Goal: Information Seeking & Learning: Learn about a topic

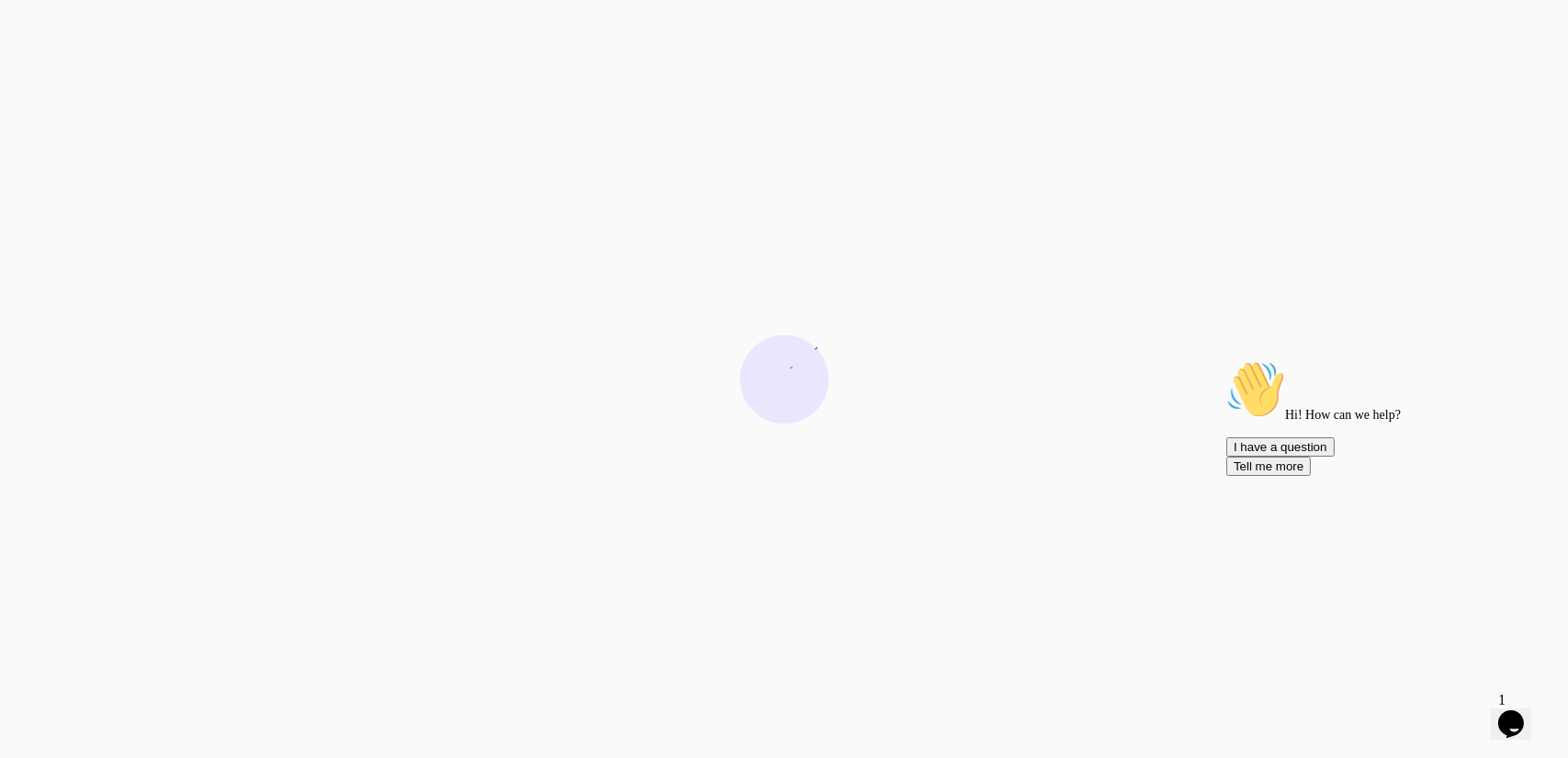
click at [1225, 359] on icon "Chat attention grabber" at bounding box center [1225, 359] width 0 height 0
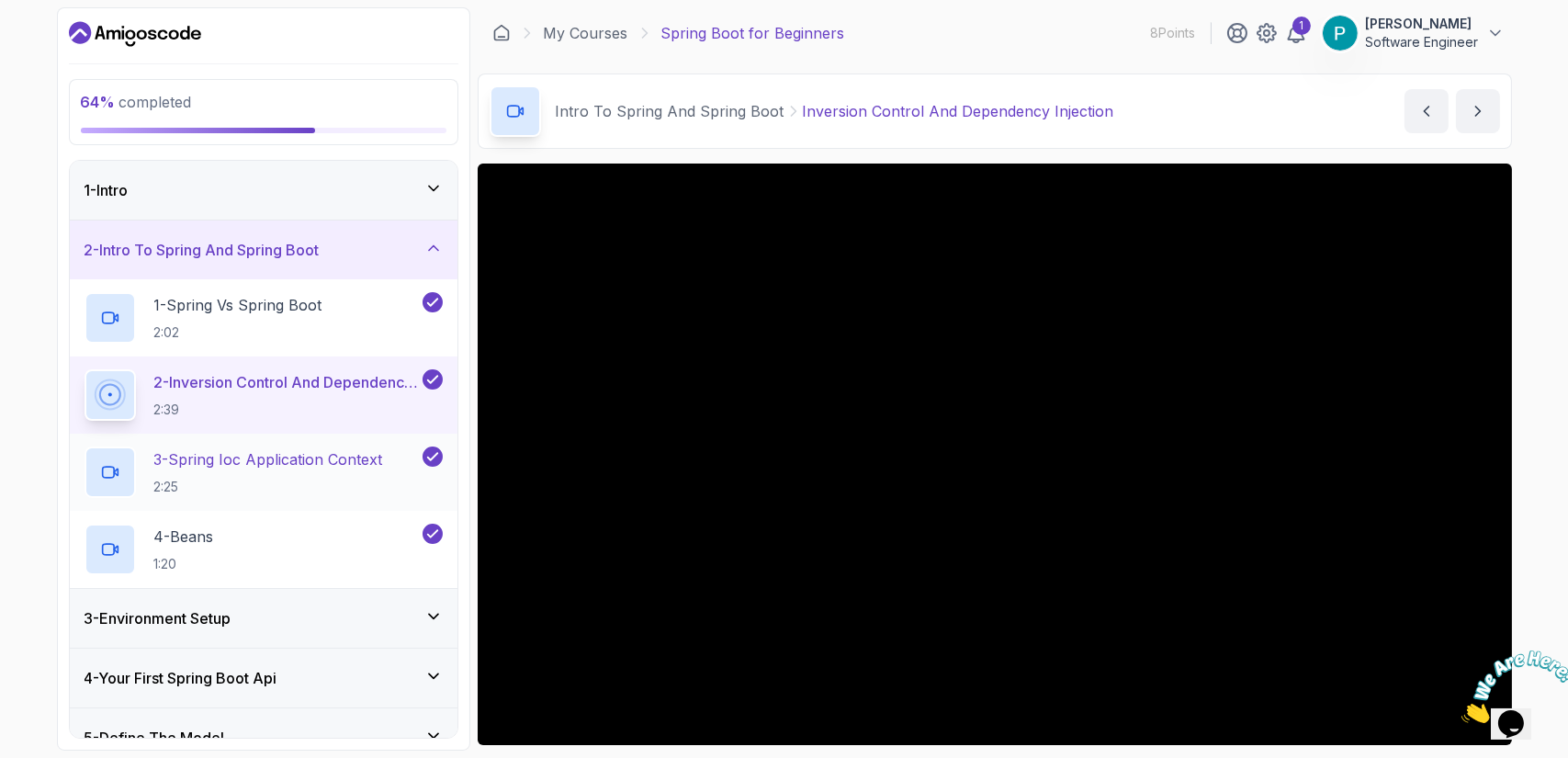
scroll to position [445, 0]
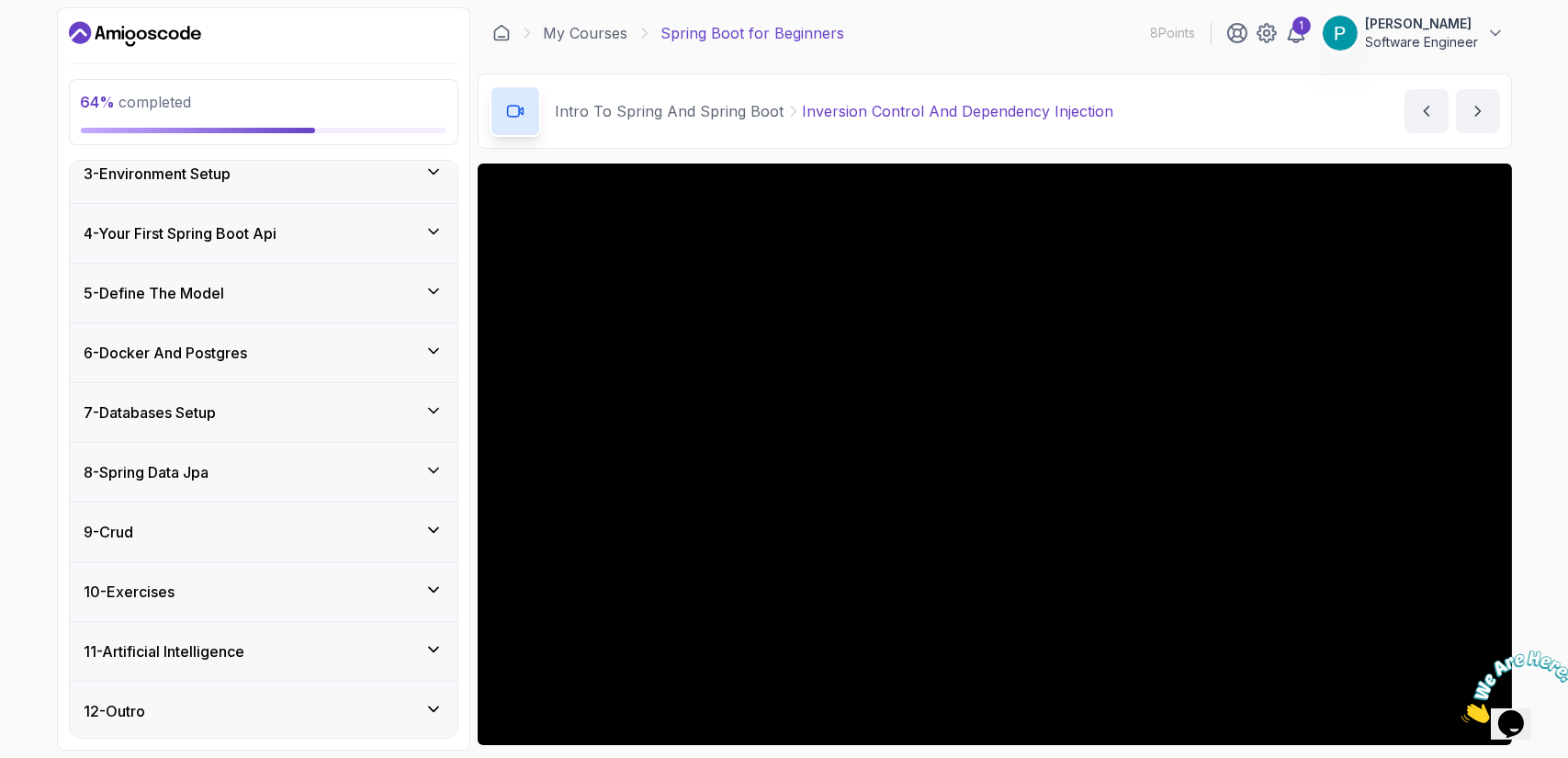
click at [431, 402] on icon at bounding box center [433, 411] width 19 height 19
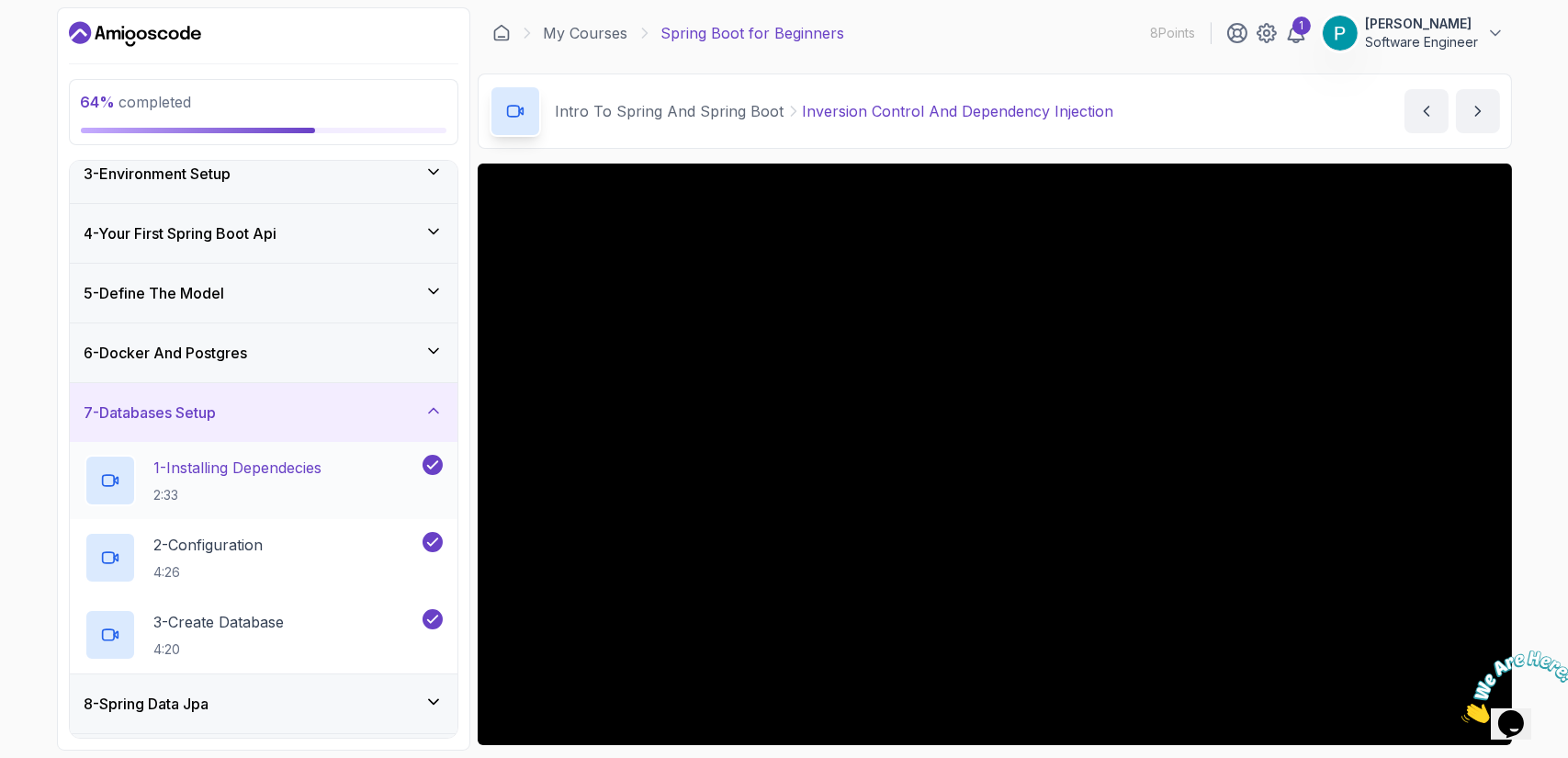
scroll to position [368, 0]
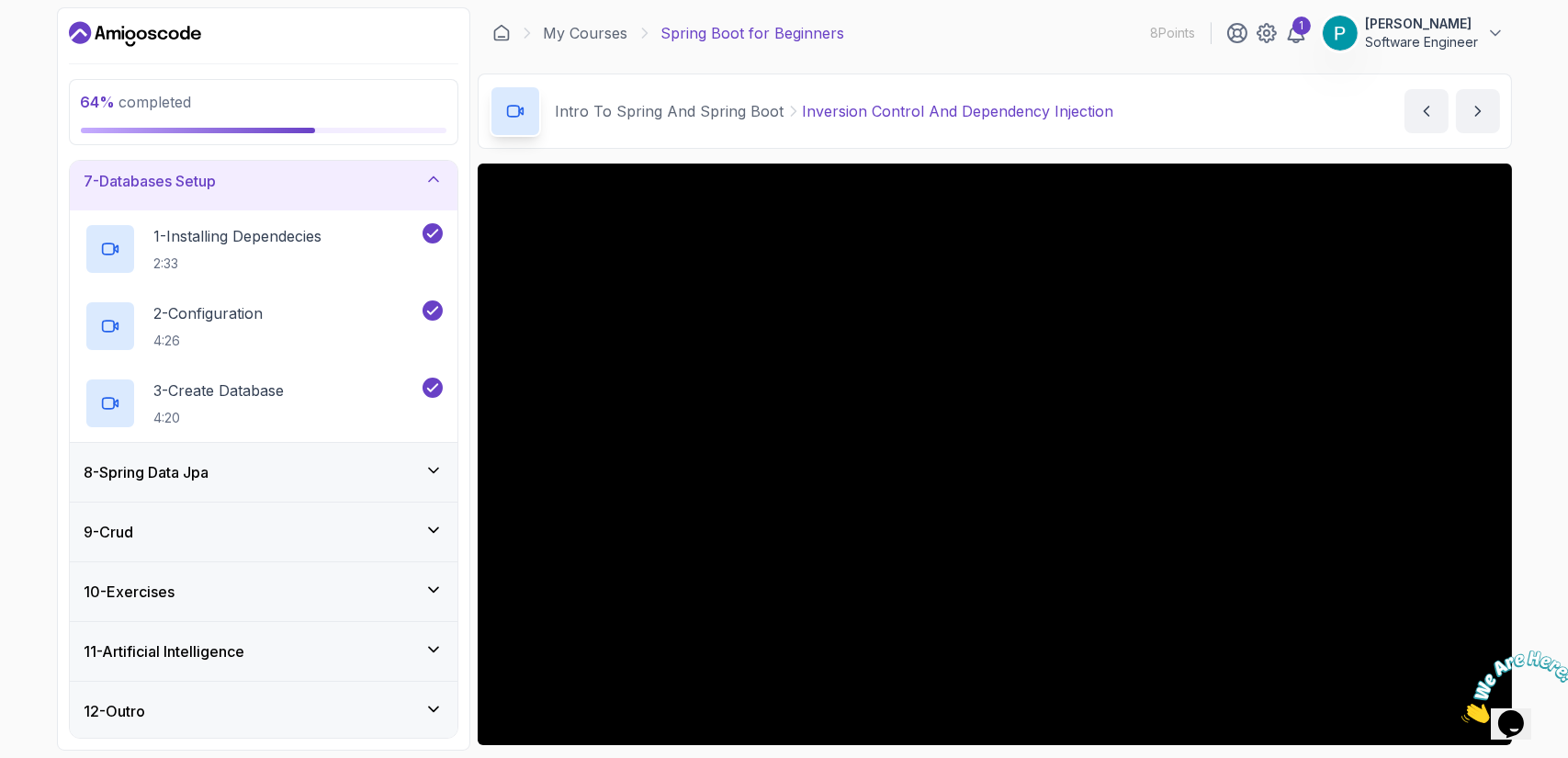
click at [418, 537] on div "9 - Crud" at bounding box center [263, 532] width 358 height 22
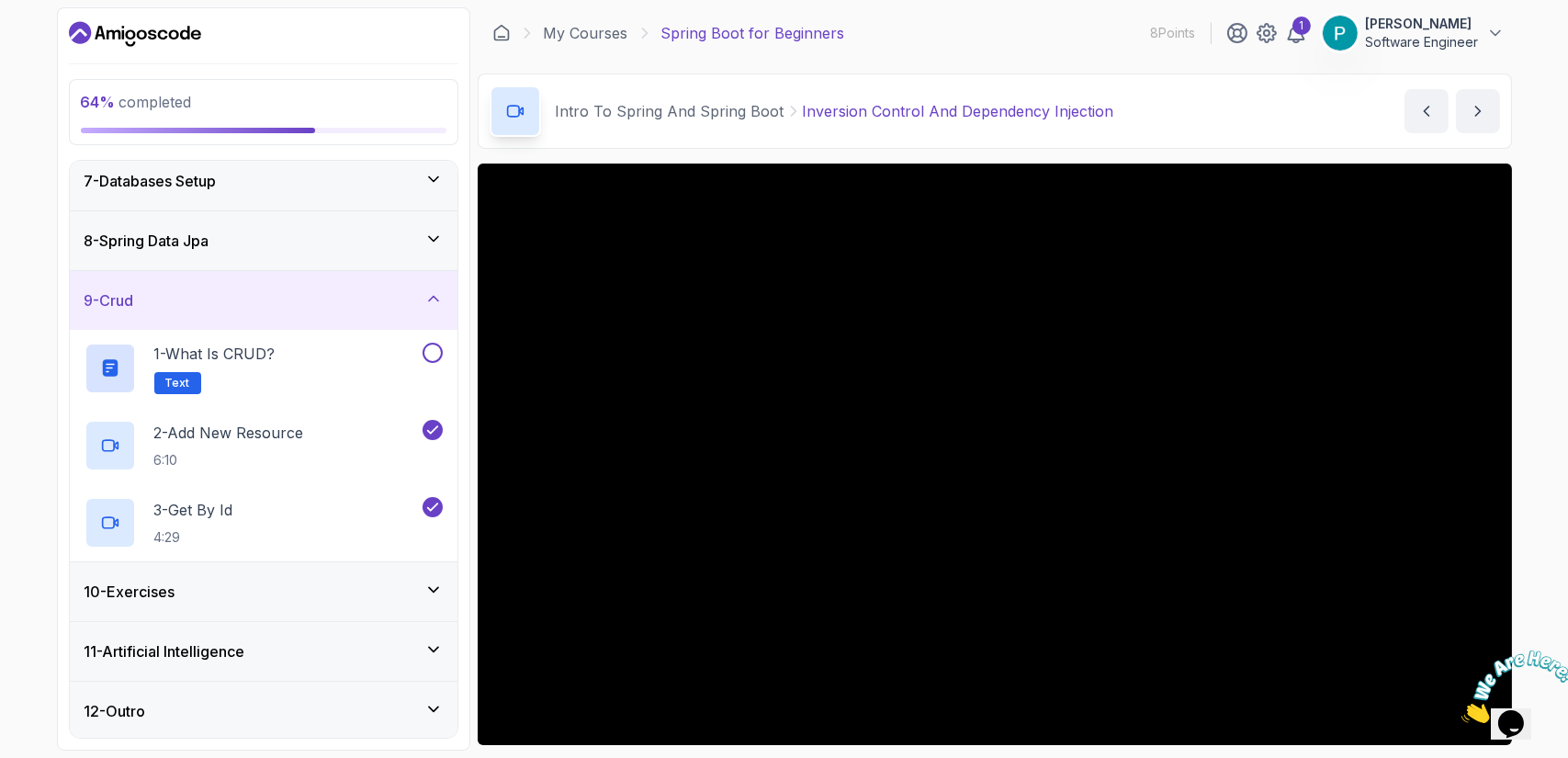
scroll to position [121, 0]
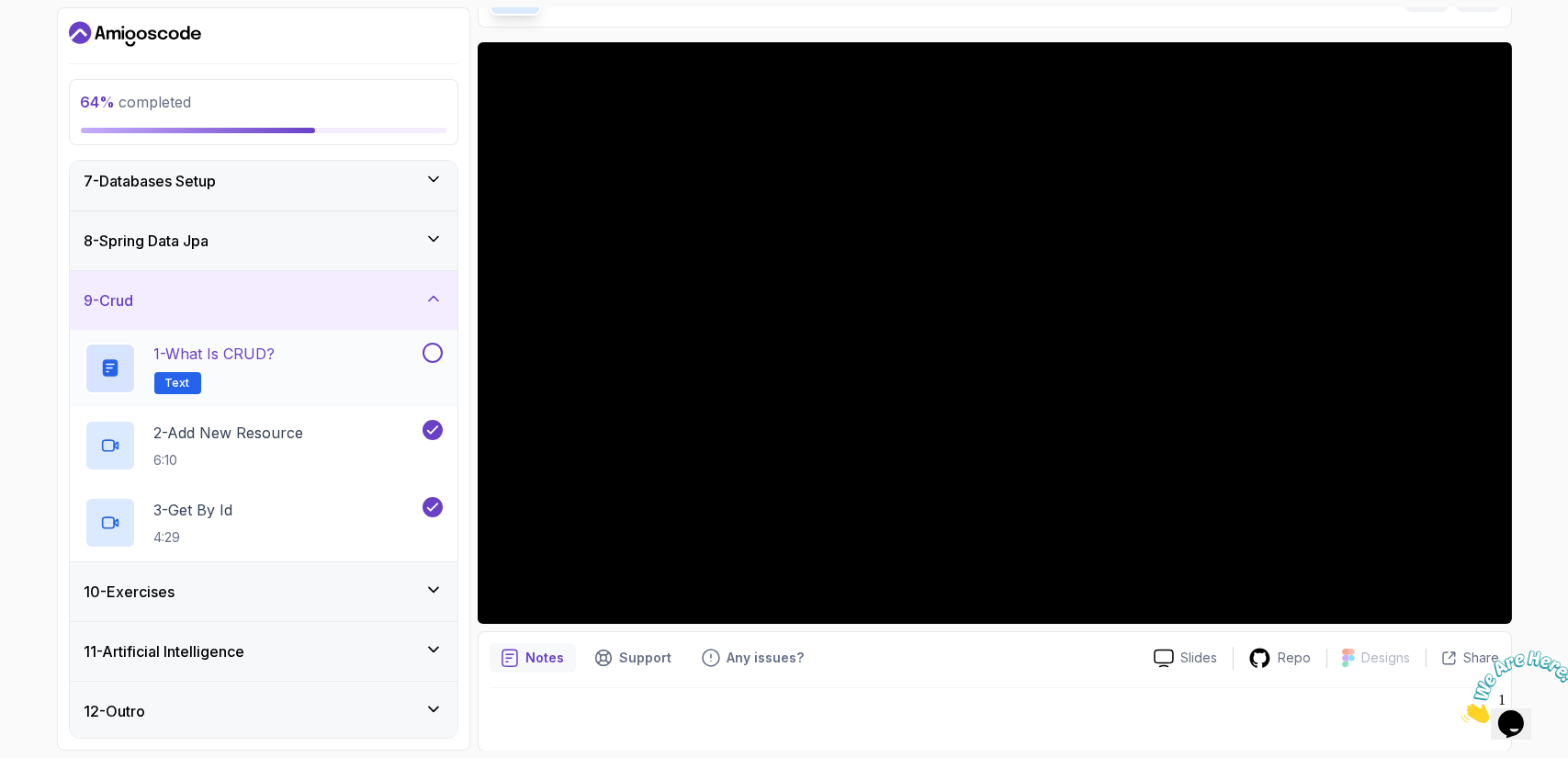
click at [413, 346] on div "1 - What is CRUD? Text" at bounding box center [251, 368] width 334 height 52
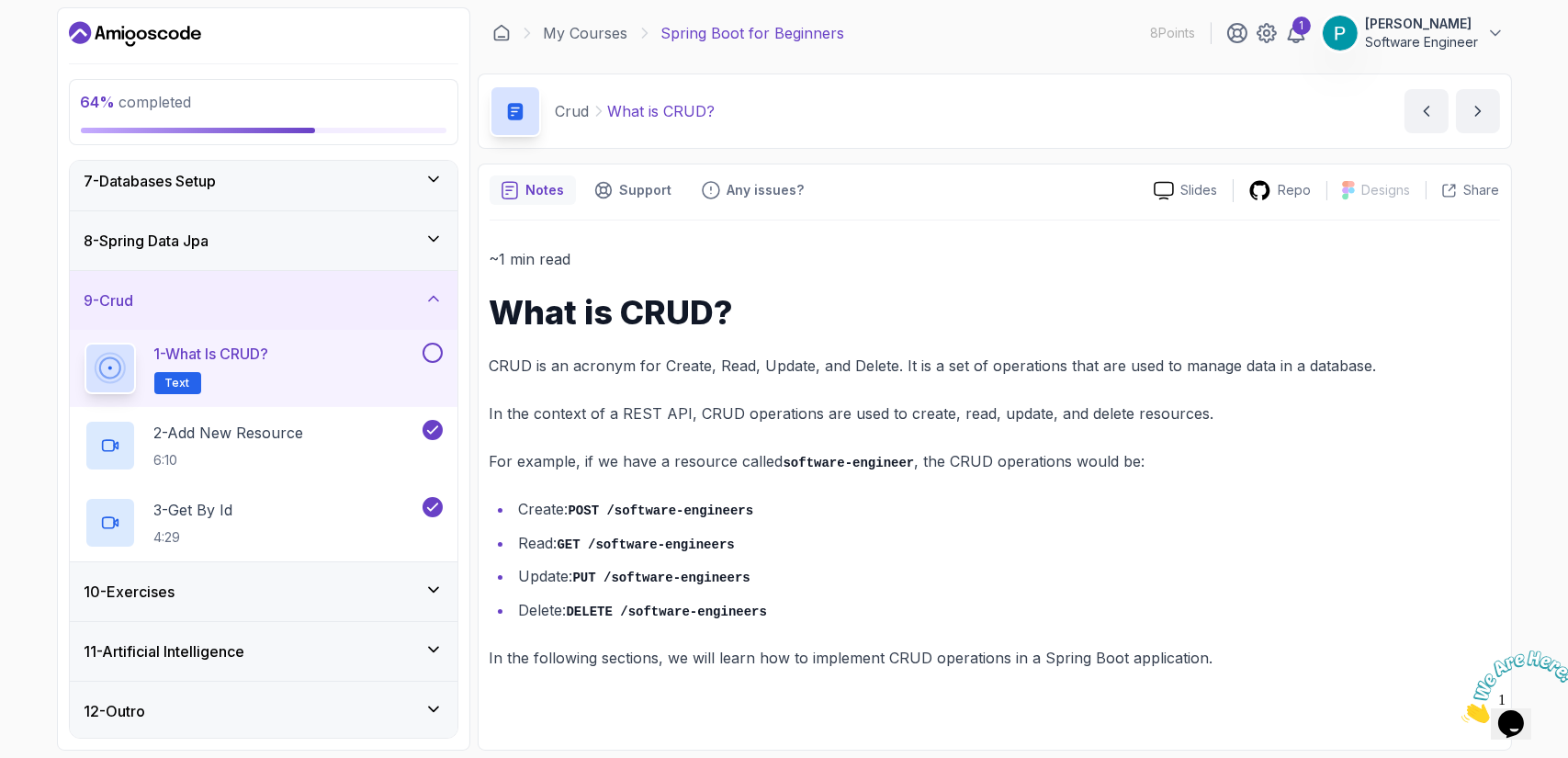
click at [439, 348] on button at bounding box center [432, 352] width 21 height 21
click at [357, 567] on div "10 - Exercises" at bounding box center [263, 592] width 388 height 59
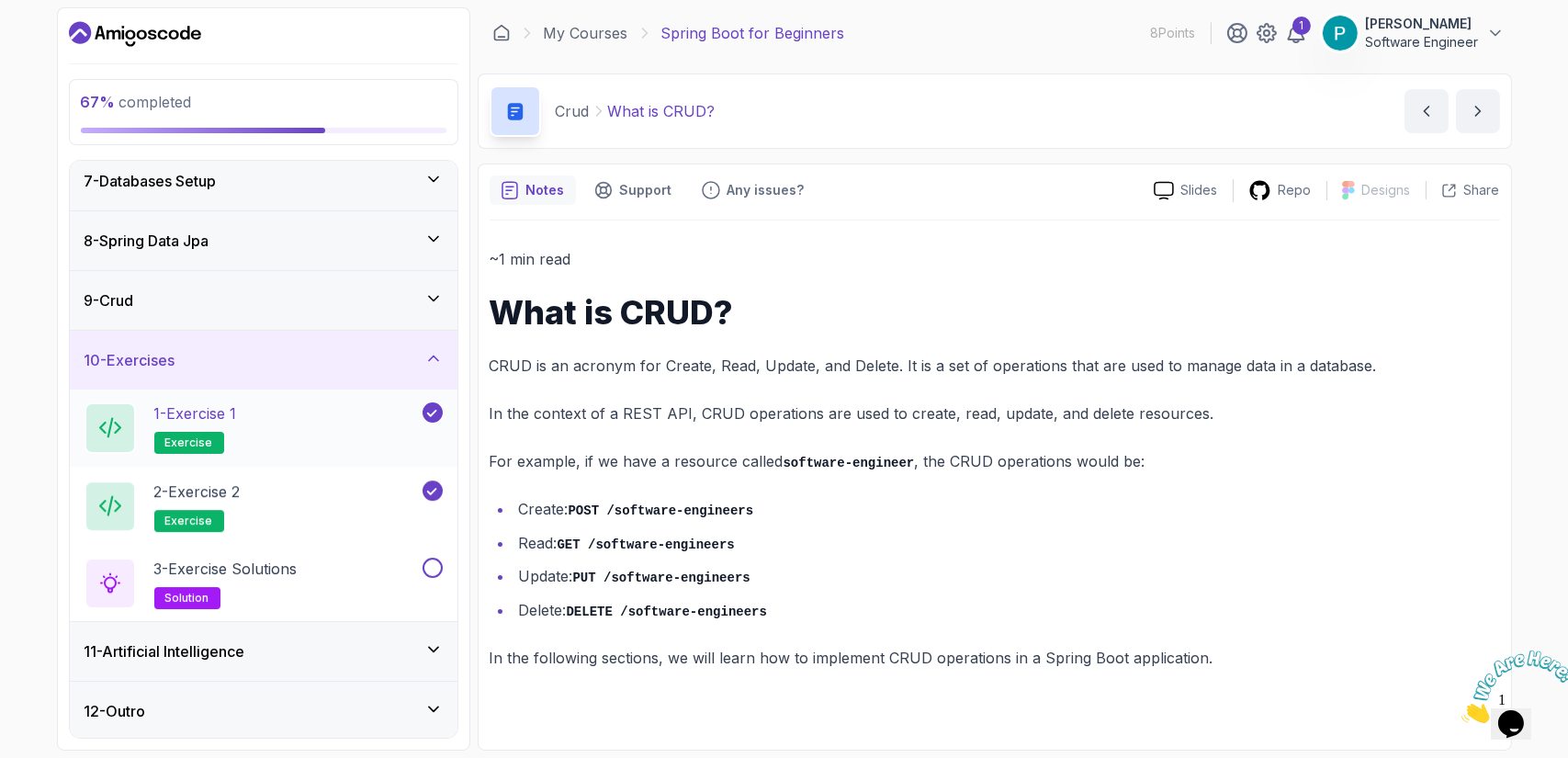
scroll to position [368, 0]
click at [432, 570] on button at bounding box center [432, 566] width 21 height 21
click at [442, 654] on icon at bounding box center [433, 649] width 19 height 19
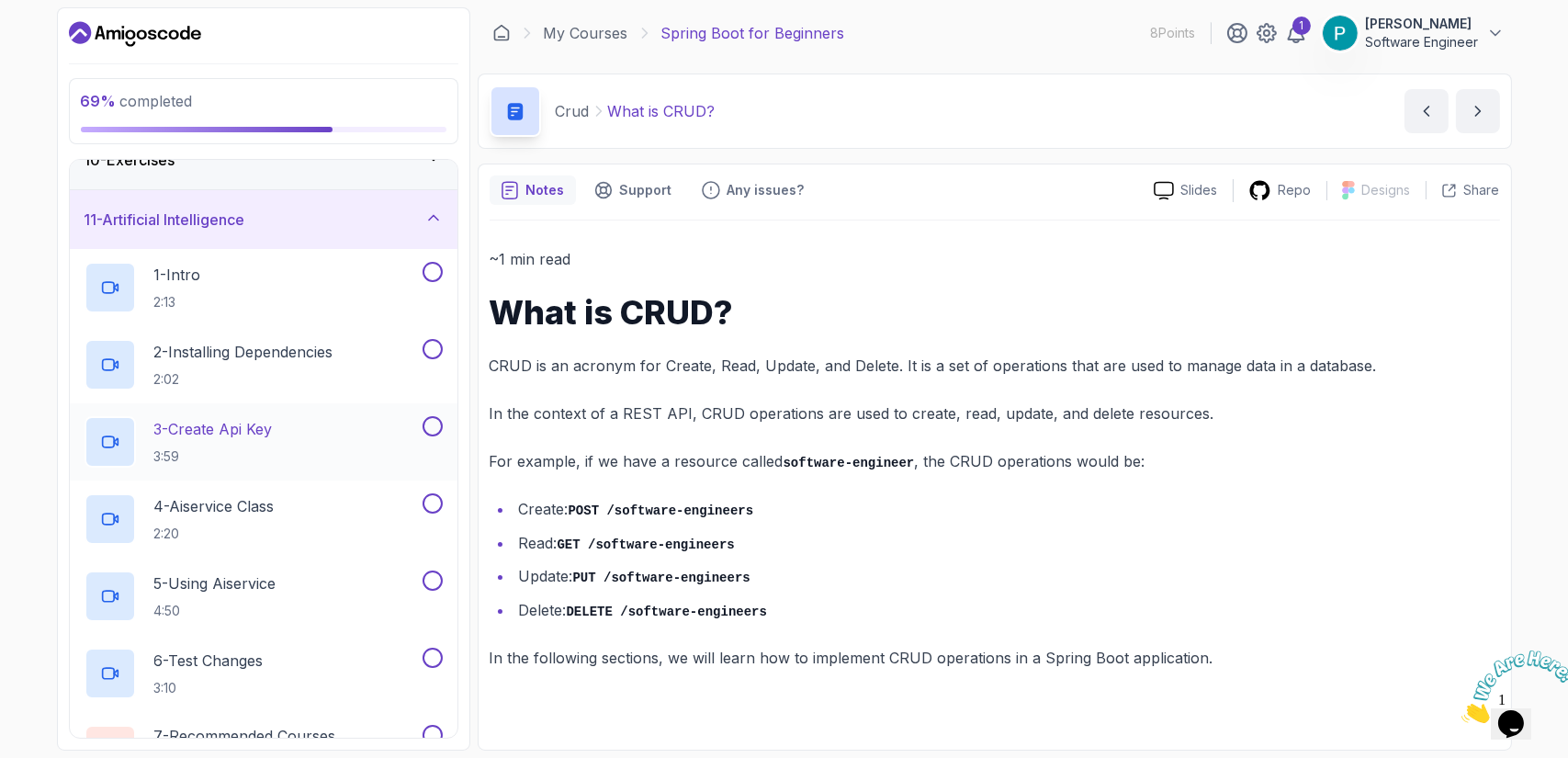
scroll to position [677, 0]
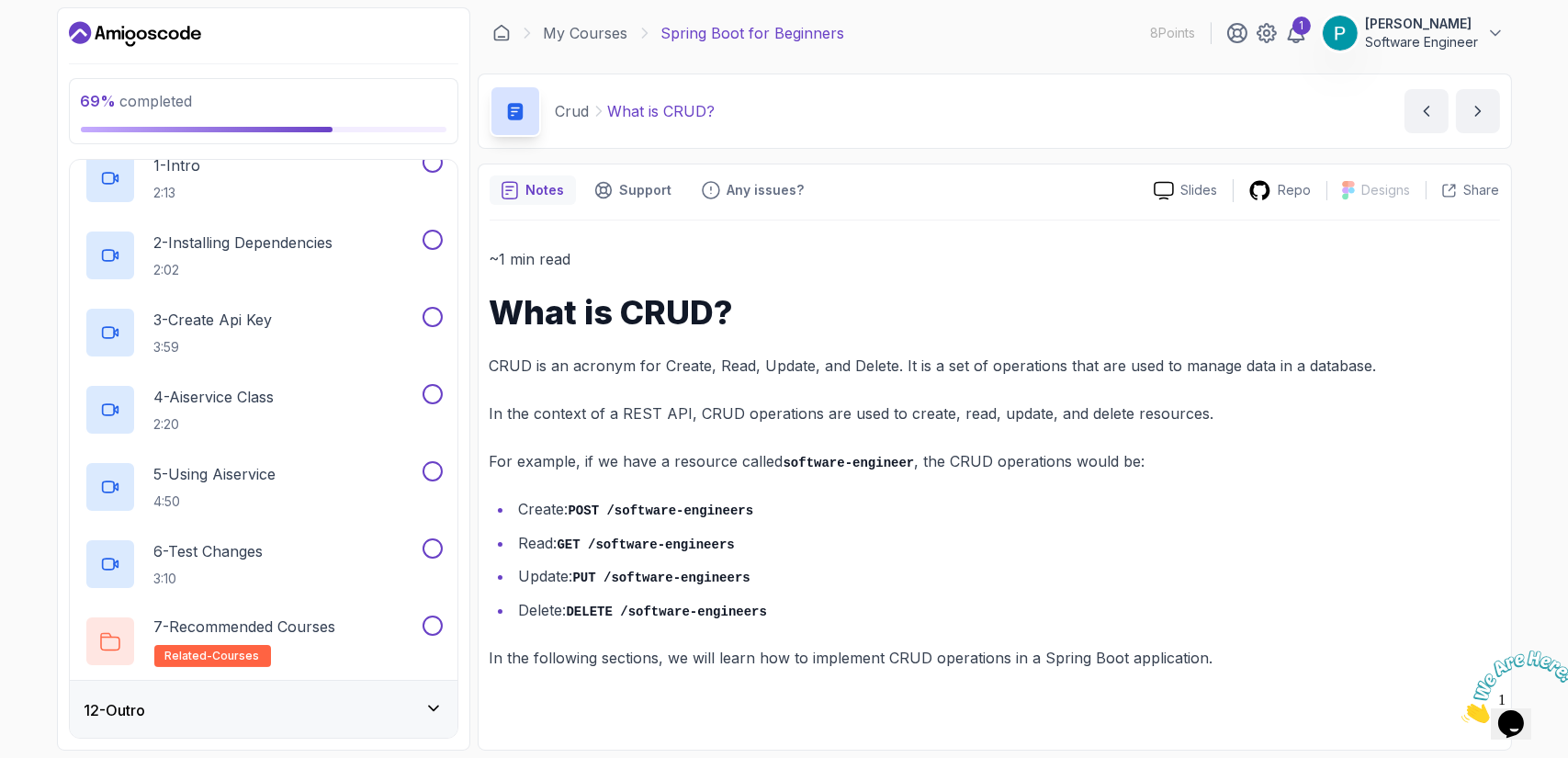
click at [404, 708] on div "12 - Outro" at bounding box center [263, 710] width 358 height 22
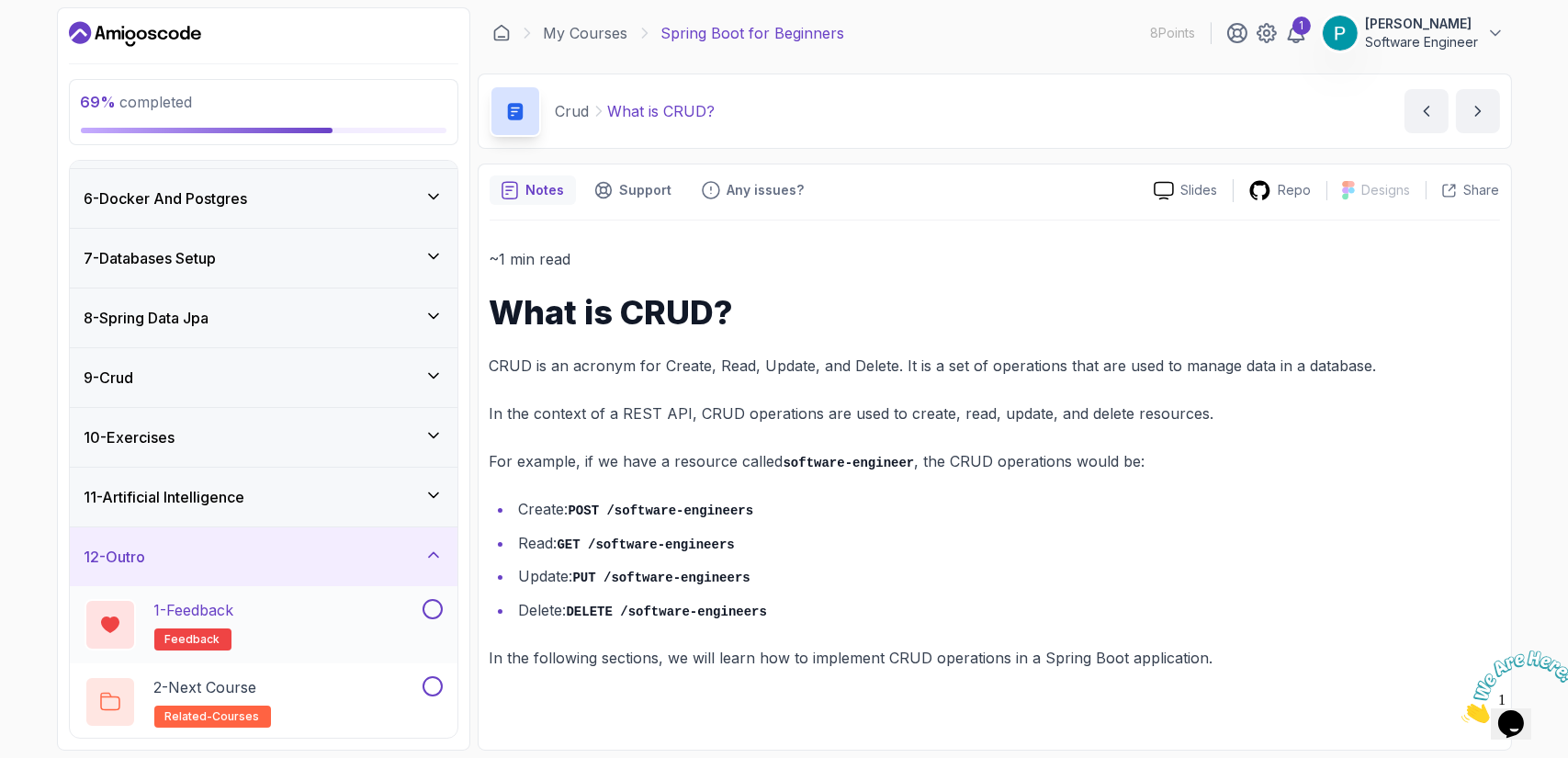
scroll to position [0, 0]
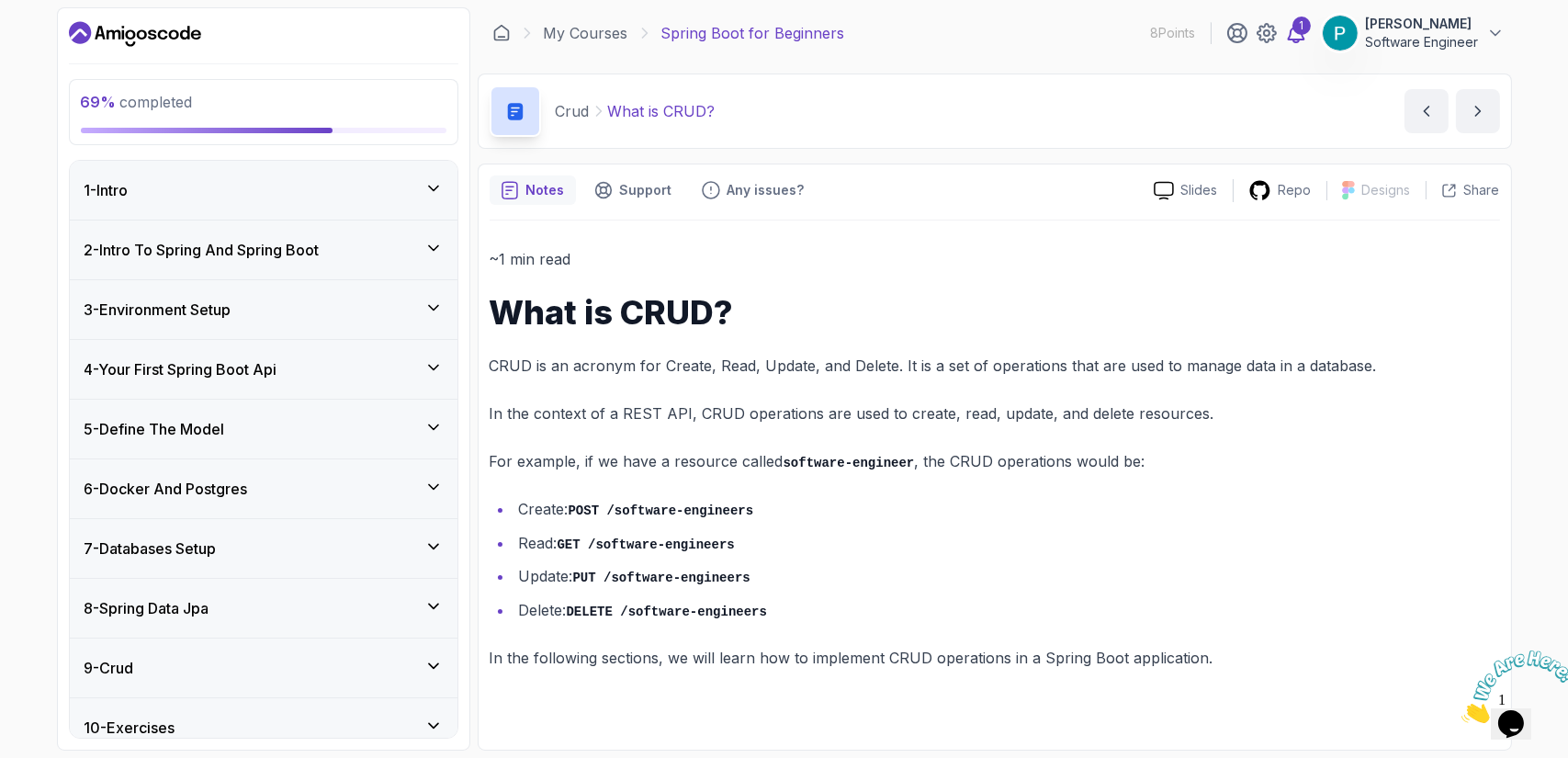
click at [1294, 38] on icon at bounding box center [1295, 33] width 22 height 22
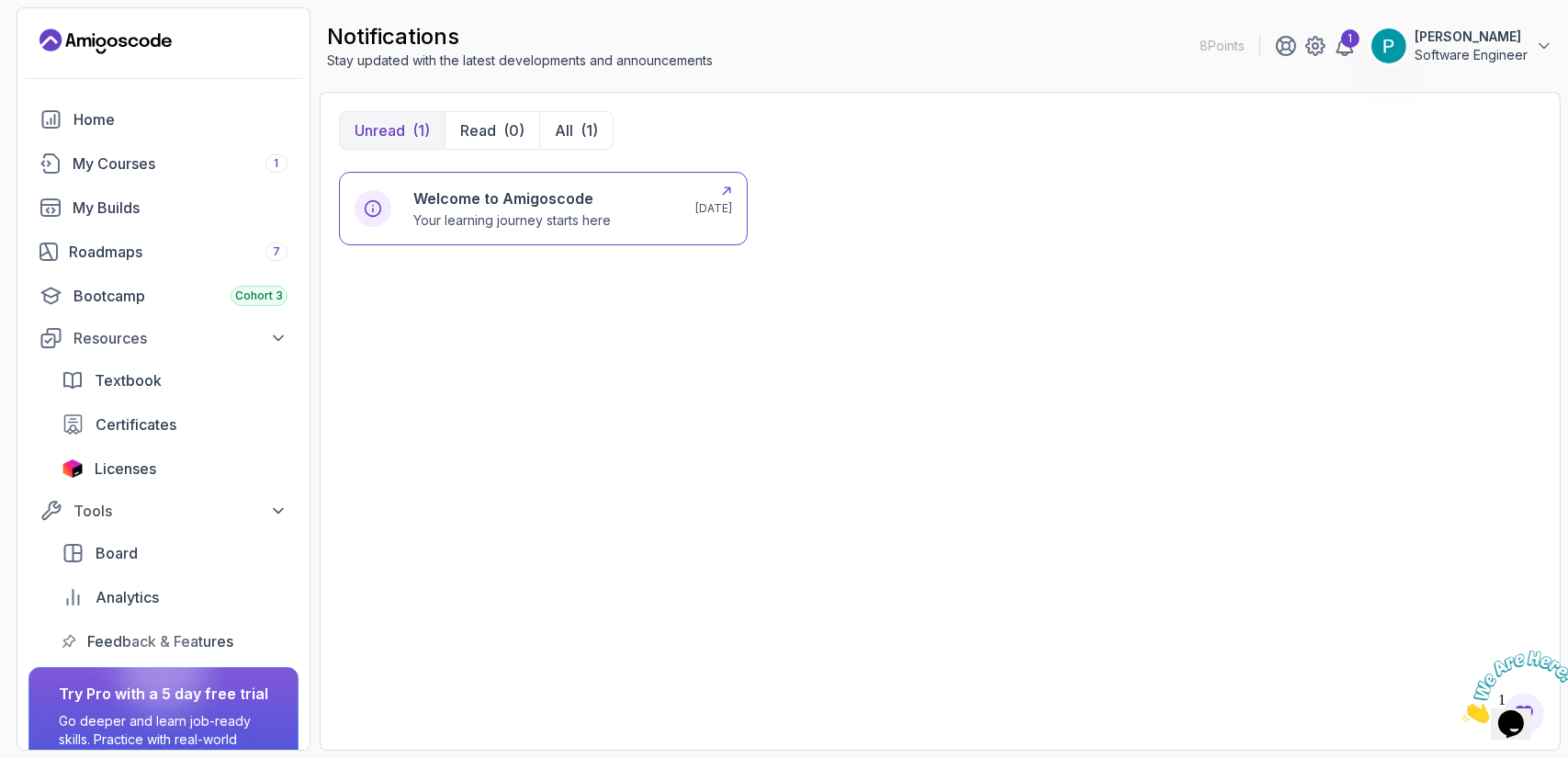
click at [515, 201] on h6 "Welcome to Amigoscode" at bounding box center [512, 199] width 197 height 22
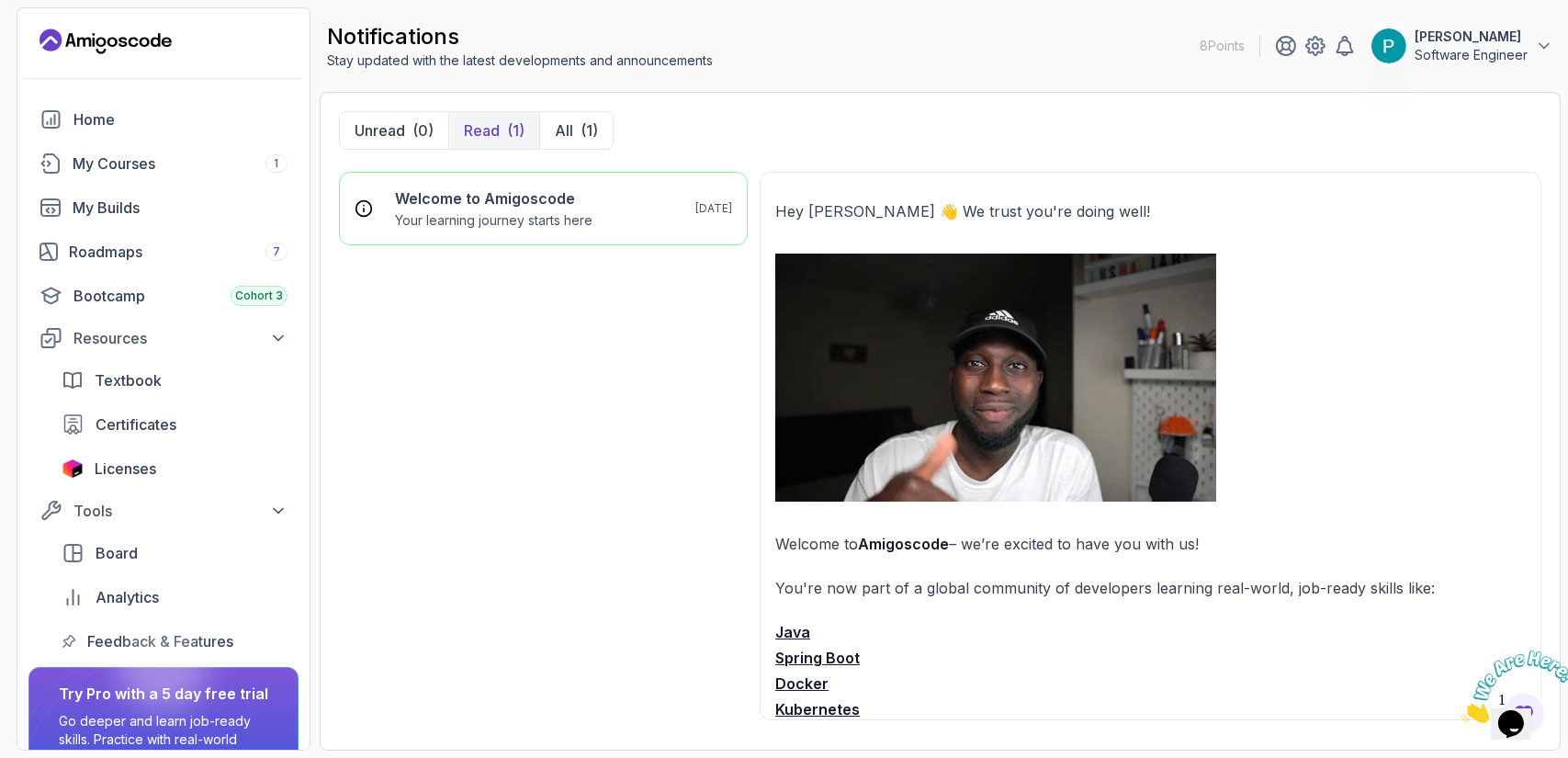
click at [1032, 380] on img at bounding box center [995, 378] width 441 height 248
click at [175, 162] on div "My Courses 1" at bounding box center [180, 163] width 215 height 22
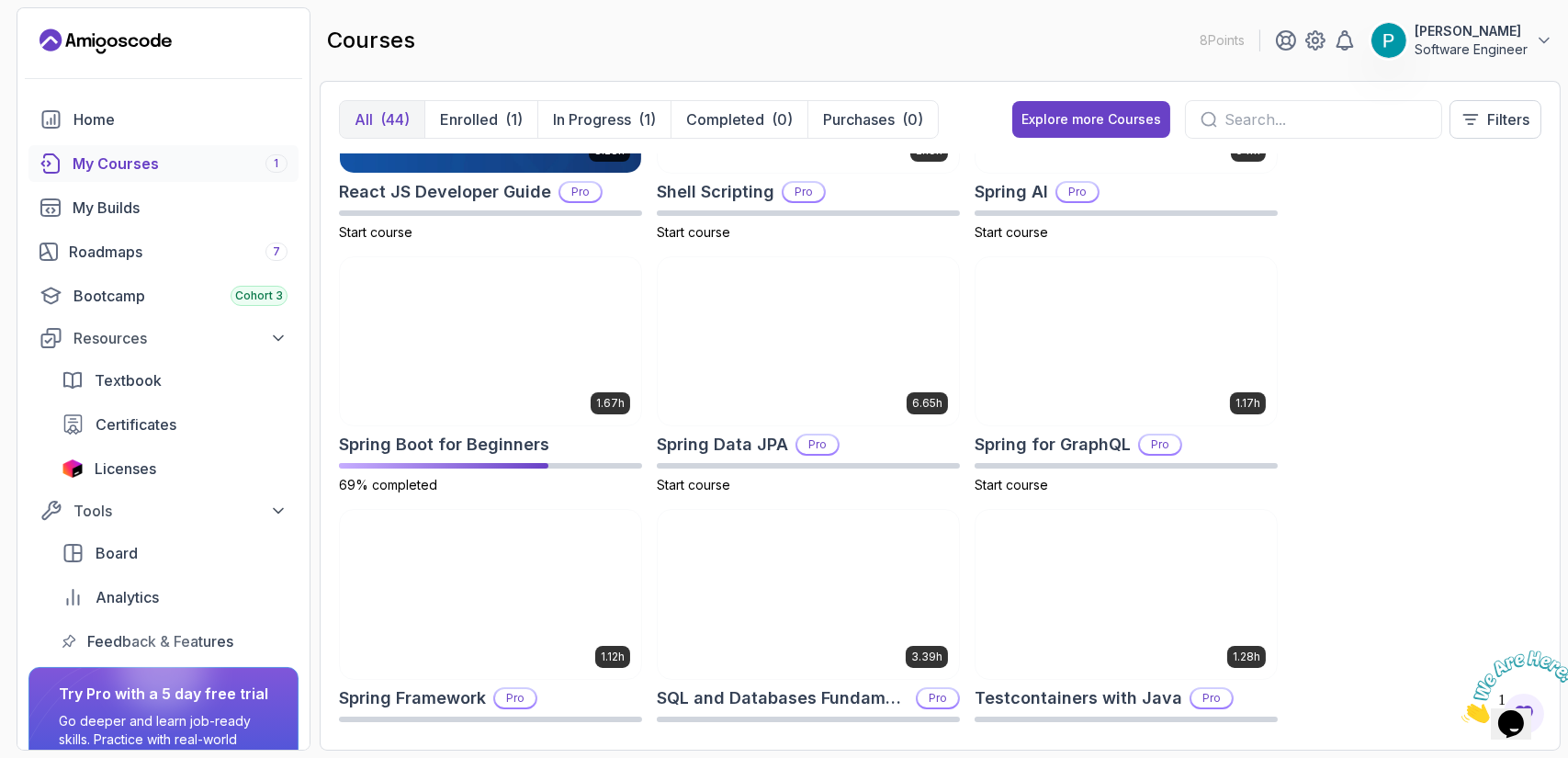
scroll to position [2940, 0]
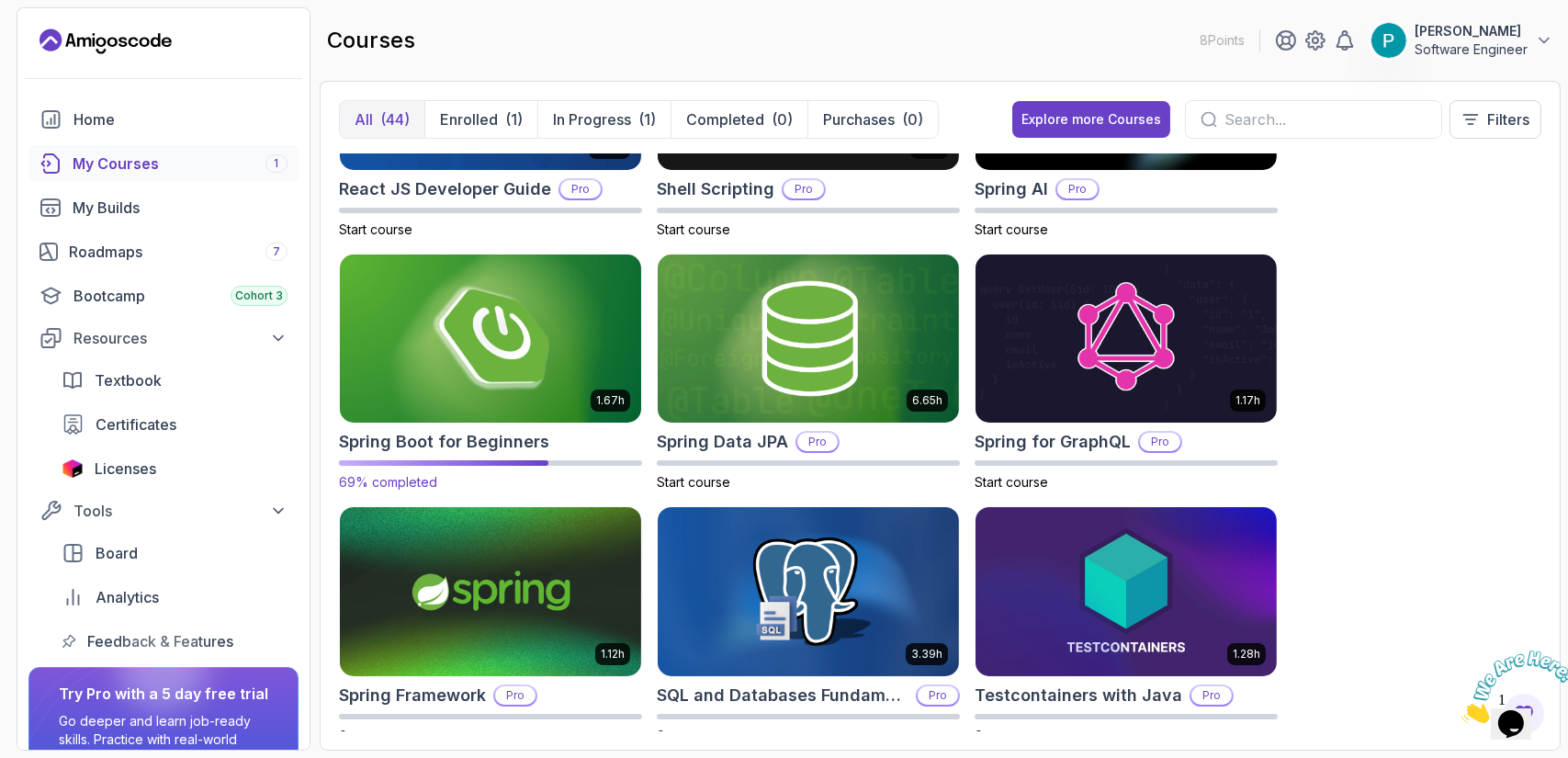
click at [503, 439] on h2 "Spring Boot for Beginners" at bounding box center [444, 442] width 210 height 25
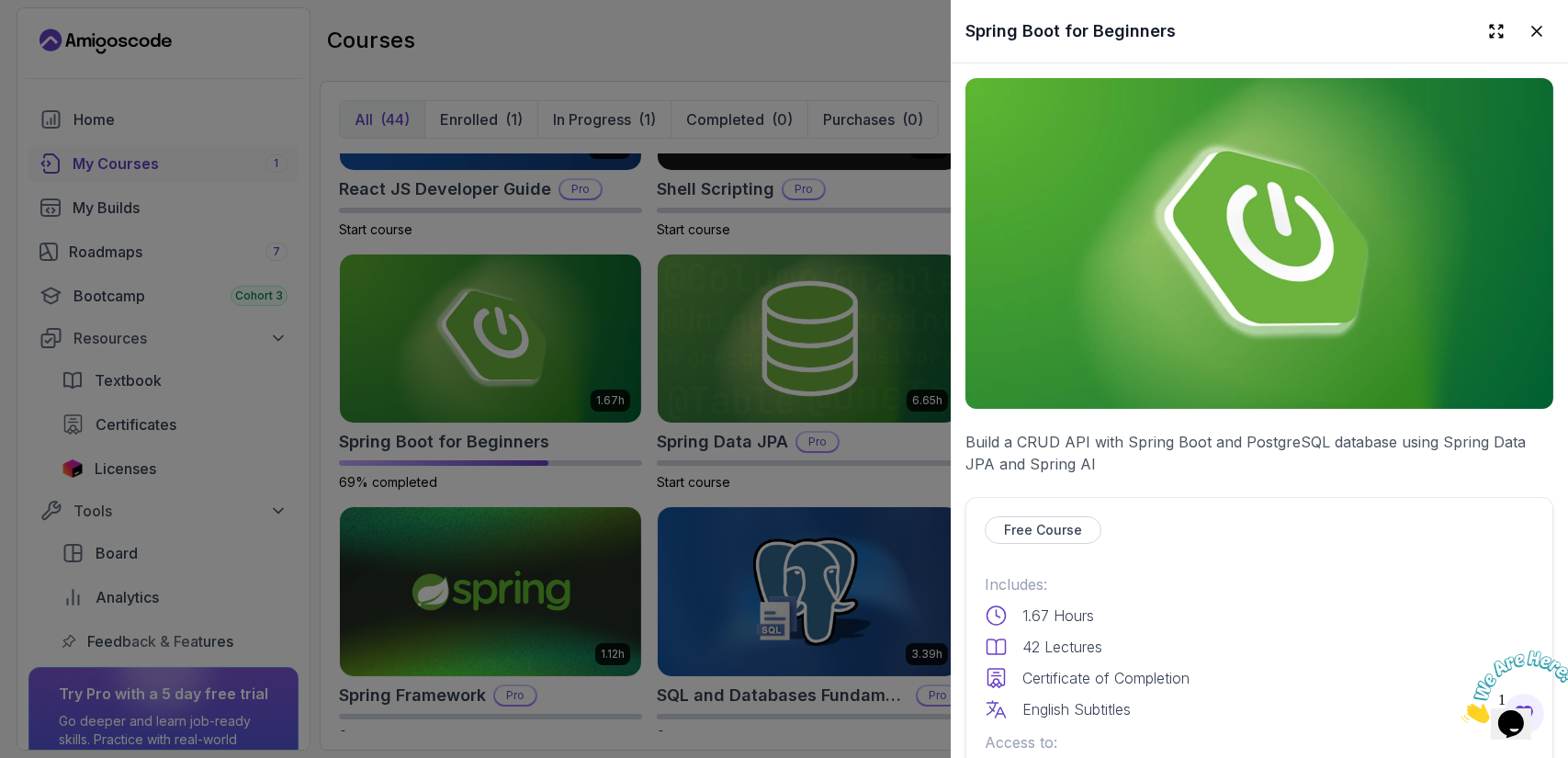
click at [1020, 521] on p "Free Course" at bounding box center [1043, 530] width 78 height 19
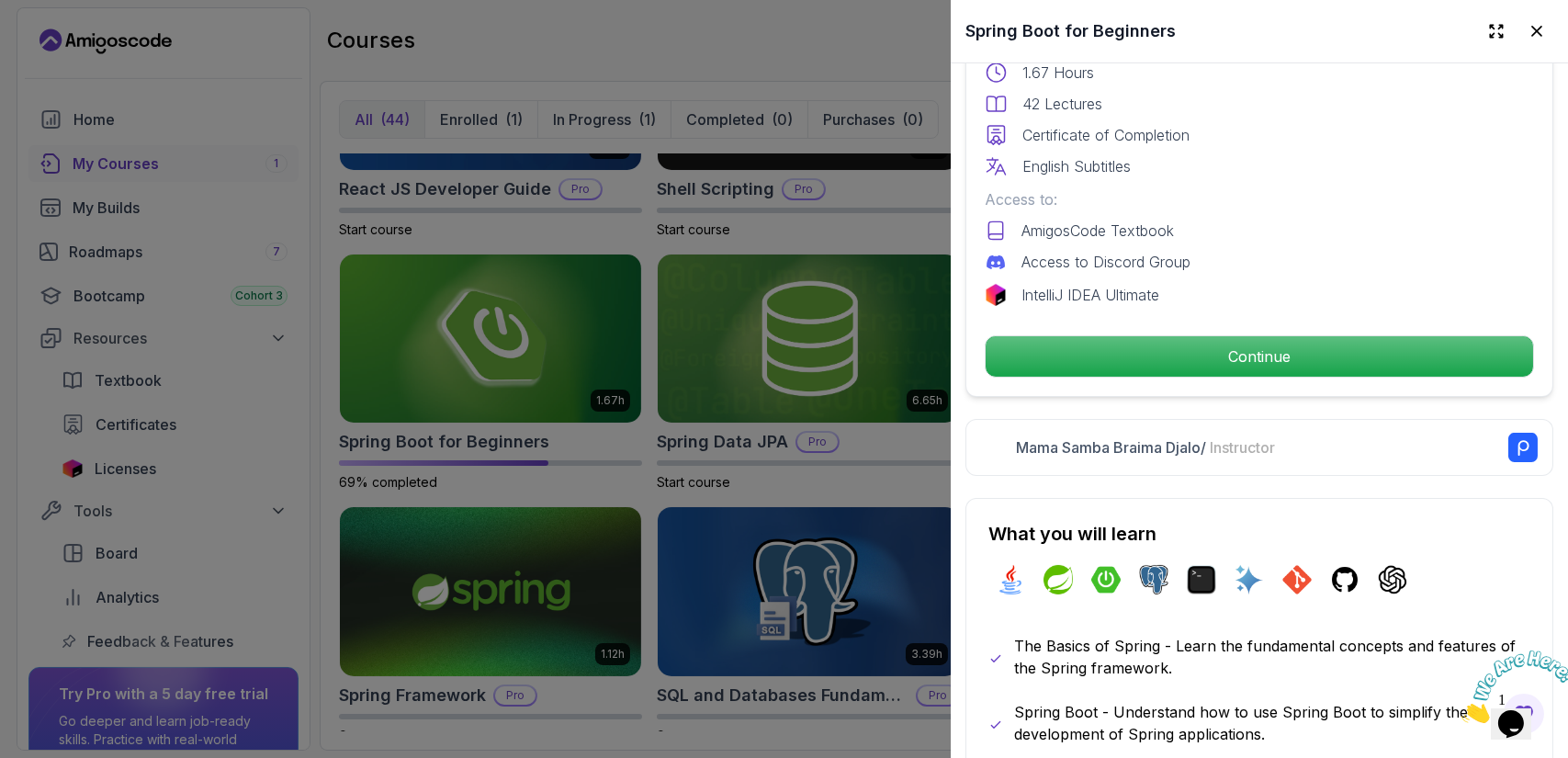
scroll to position [467, 0]
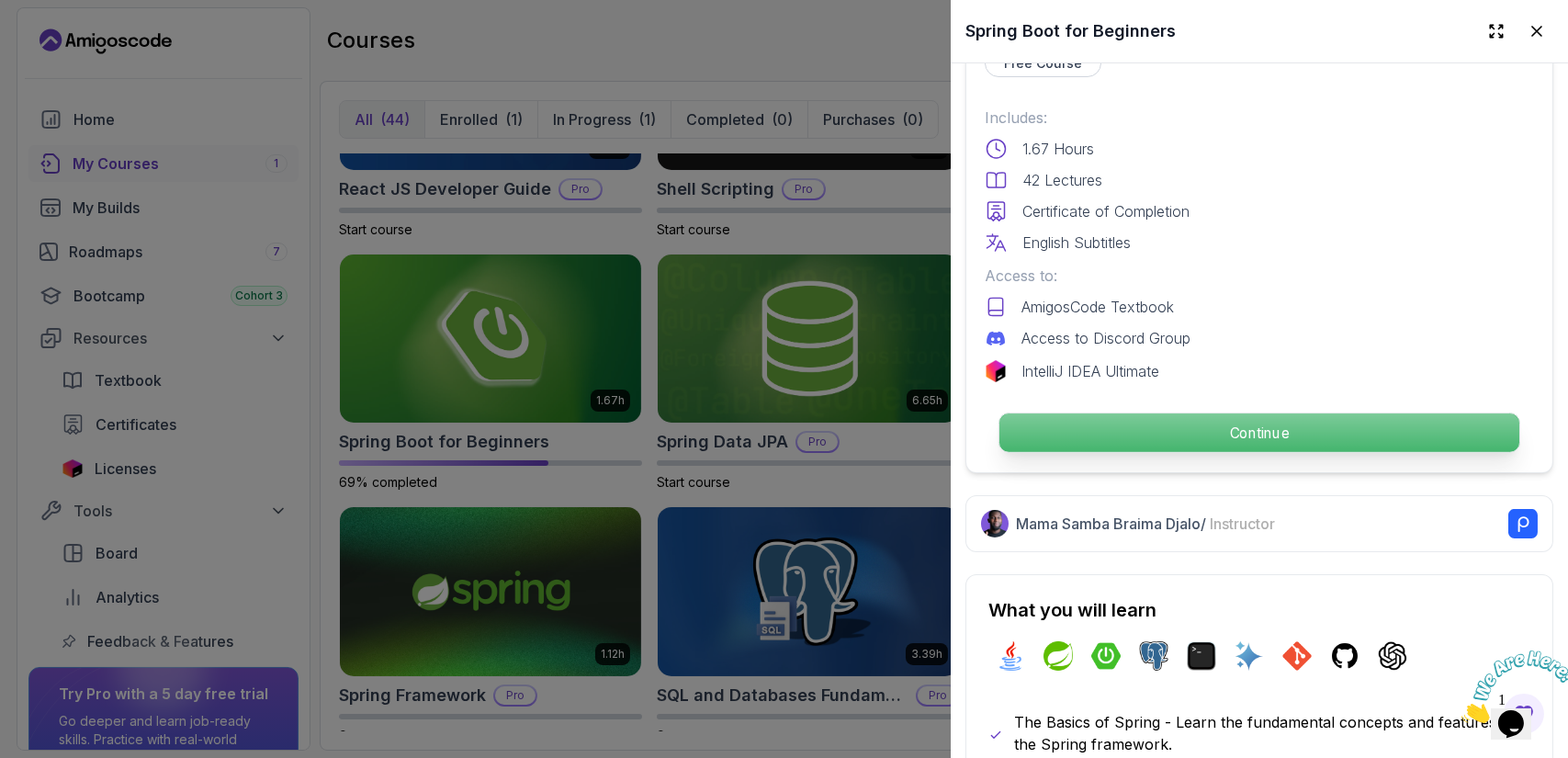
click at [1253, 431] on p "Continue" at bounding box center [1259, 432] width 520 height 38
